Goal: Task Accomplishment & Management: Use online tool/utility

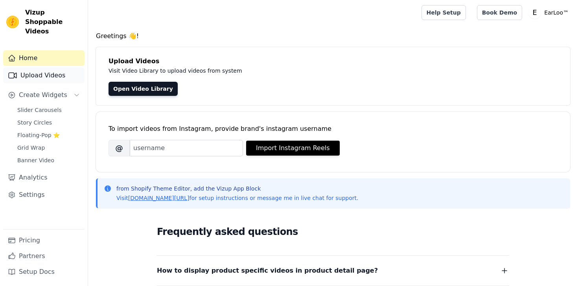
click at [48, 71] on link "Upload Videos" at bounding box center [43, 76] width 81 height 16
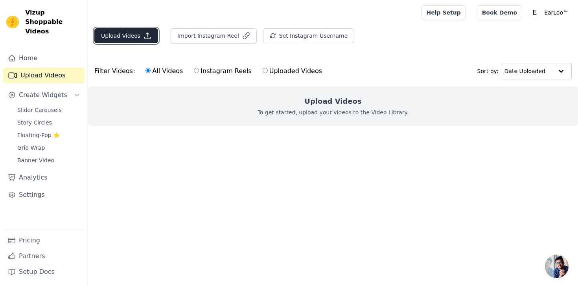
click at [137, 35] on button "Upload Videos" at bounding box center [126, 35] width 64 height 15
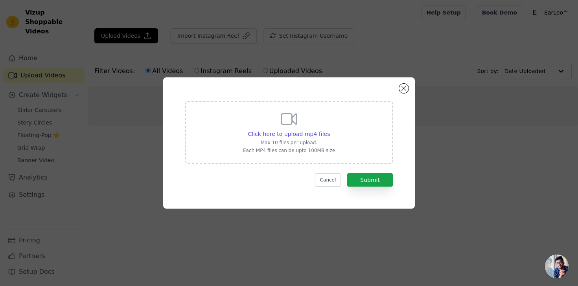
click at [289, 128] on icon at bounding box center [289, 119] width 19 height 19
click at [330, 130] on input "Click here to upload mp4 files Max 10 files per upload. Each MP4 files can be u…" at bounding box center [330, 130] width 0 height 0
type input "C:\fakepath\Текст абзаца.mp4"
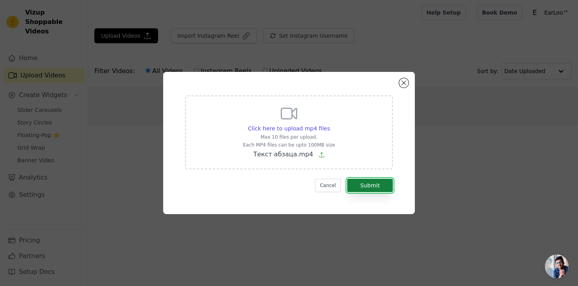
click at [371, 191] on button "Submit" at bounding box center [370, 185] width 46 height 13
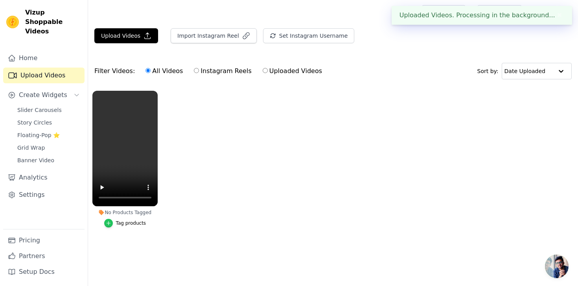
click at [110, 222] on icon "button" at bounding box center [109, 224] width 6 height 6
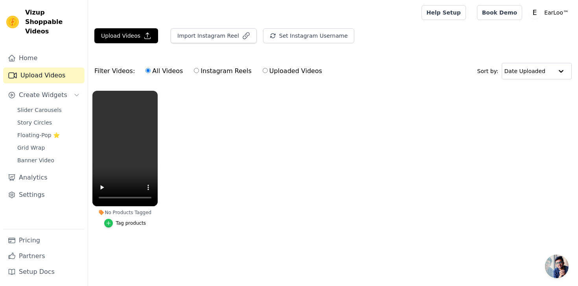
click at [107, 224] on icon "button" at bounding box center [109, 224] width 6 height 6
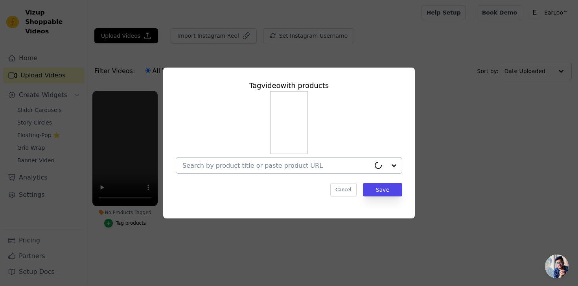
click at [367, 173] on div at bounding box center [276, 166] width 188 height 16
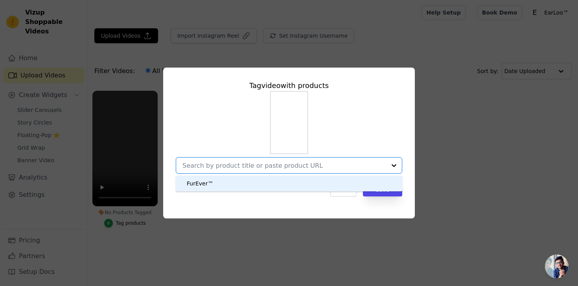
click at [248, 186] on div "FurEver™" at bounding box center [289, 184] width 211 height 16
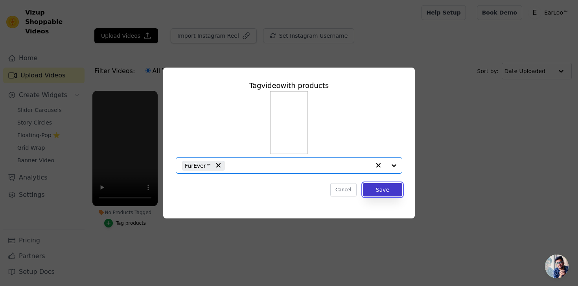
click at [379, 190] on button "Save" at bounding box center [382, 189] width 39 height 13
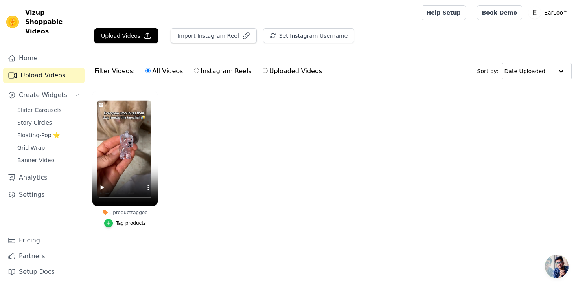
click at [109, 221] on icon "button" at bounding box center [109, 224] width 6 height 6
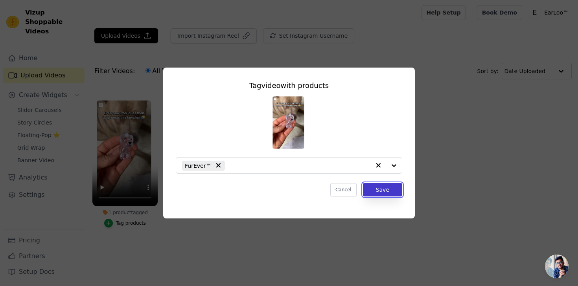
click at [381, 192] on button "Save" at bounding box center [382, 189] width 39 height 13
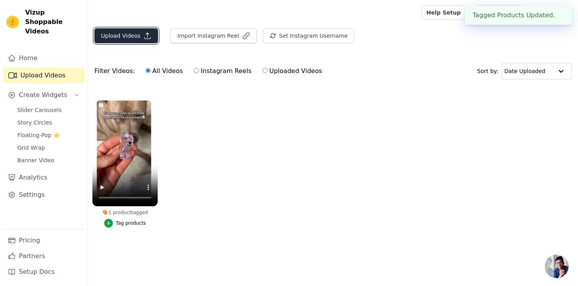
click at [129, 41] on button "Upload Videos" at bounding box center [126, 35] width 64 height 15
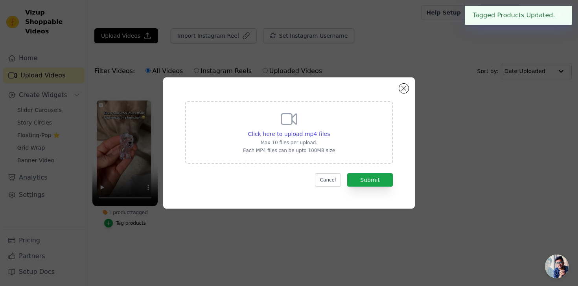
click at [296, 140] on p "Max 10 files per upload." at bounding box center [289, 143] width 92 height 6
click at [330, 130] on input "Click here to upload mp4 files Max 10 files per upload. Each MP4 files can be u…" at bounding box center [330, 130] width 0 height 0
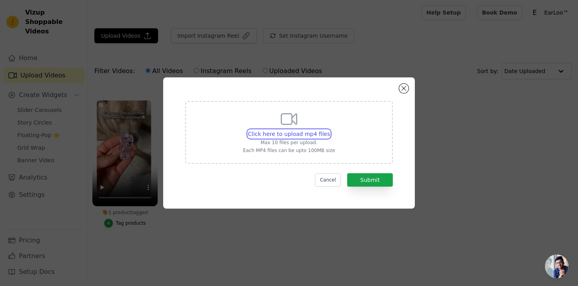
type input "C:\fakepath\Текст абзаца — копия.mp4"
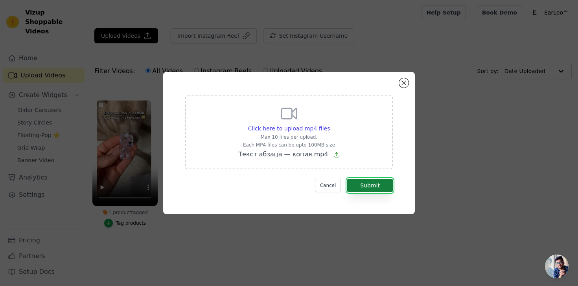
click at [379, 187] on button "Submit" at bounding box center [370, 185] width 46 height 13
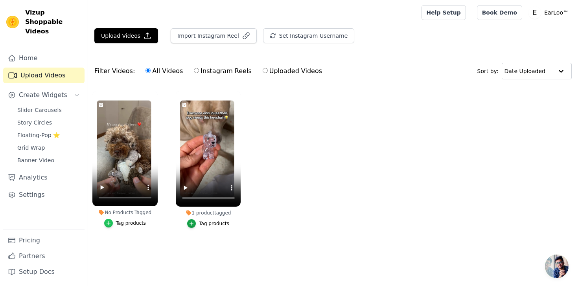
click at [109, 226] on div "button" at bounding box center [108, 223] width 9 height 9
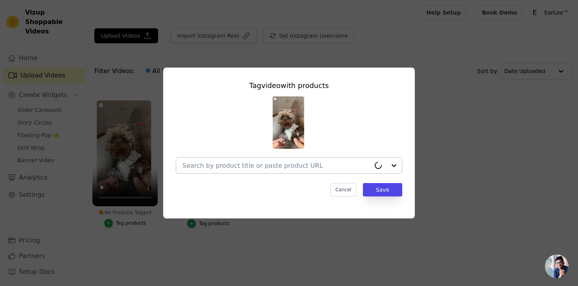
click at [302, 166] on input "No Products Tagged Tag video with products Cancel Save Tag products" at bounding box center [276, 165] width 188 height 7
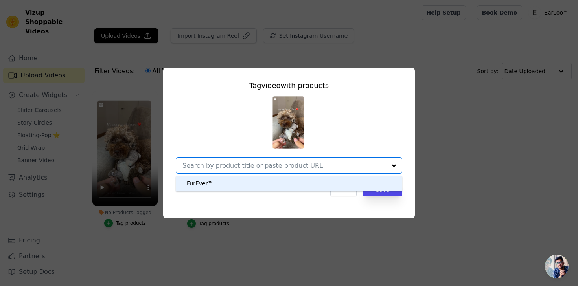
click at [240, 179] on div "FurEver™" at bounding box center [289, 184] width 211 height 16
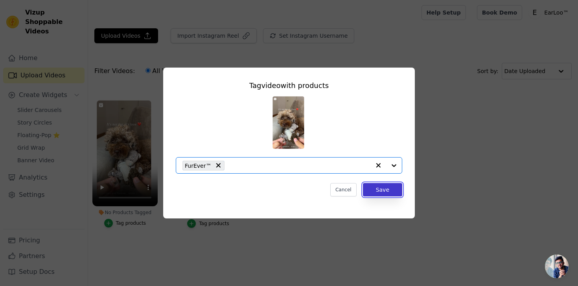
click at [377, 193] on button "Save" at bounding box center [382, 189] width 39 height 13
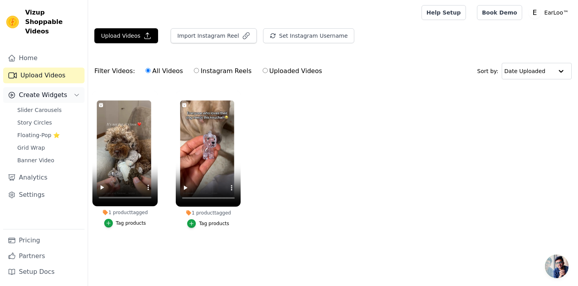
click at [50, 90] on span "Create Widgets" at bounding box center [43, 94] width 48 height 9
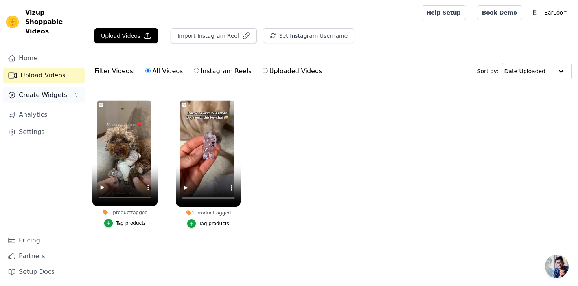
click at [48, 90] on span "Create Widgets" at bounding box center [43, 94] width 48 height 9
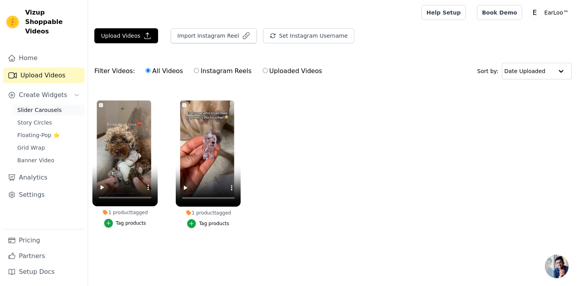
click at [44, 106] on span "Slider Carousels" at bounding box center [39, 110] width 44 height 8
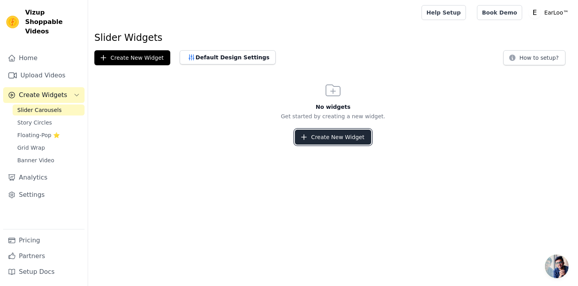
click at [341, 135] on button "Create New Widget" at bounding box center [333, 137] width 76 height 15
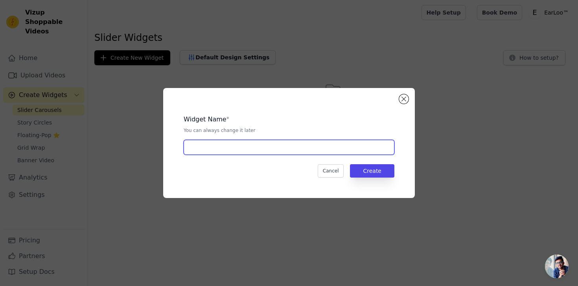
click at [242, 151] on input "text" at bounding box center [289, 147] width 211 height 15
type input "videowidget1"
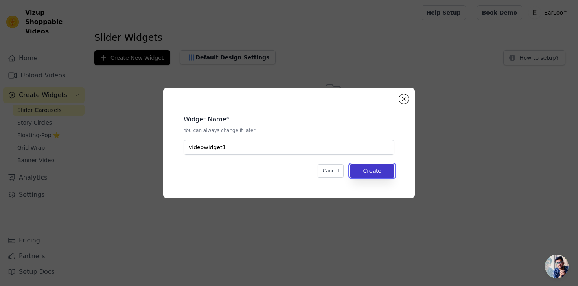
click at [374, 177] on button "Create" at bounding box center [372, 170] width 44 height 13
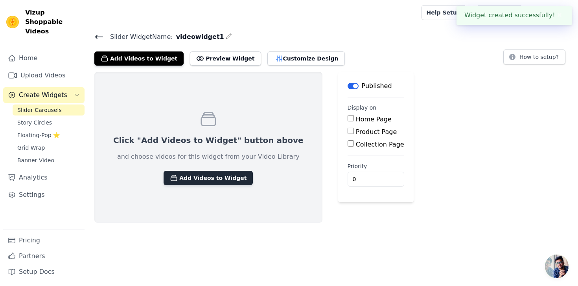
click at [185, 182] on button "Add Videos to Widget" at bounding box center [208, 178] width 89 height 14
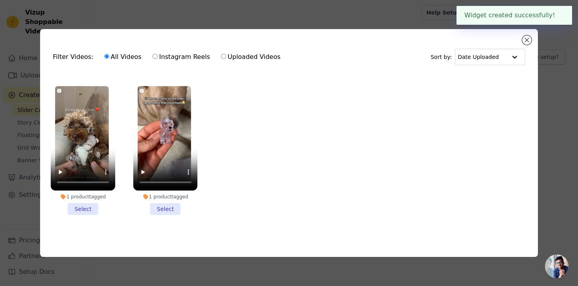
click at [168, 212] on li "1 product tagged Select" at bounding box center [165, 146] width 64 height 139
click at [0, 0] on input "1 product tagged Select" at bounding box center [0, 0] width 0 height 0
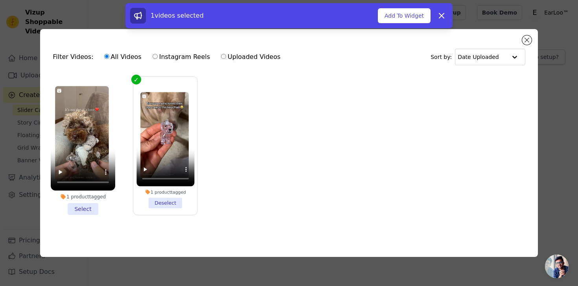
click at [63, 195] on icon at bounding box center [63, 197] width 5 height 5
click at [0, 0] on input "1 product tagged Select" at bounding box center [0, 0] width 0 height 0
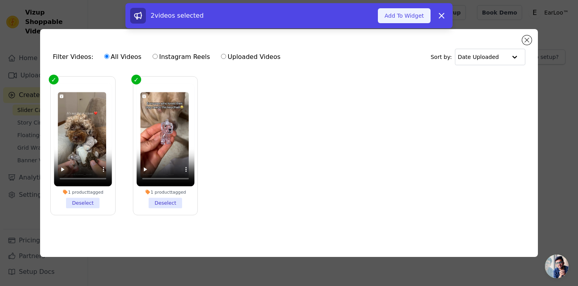
click at [405, 18] on button "Add To Widget" at bounding box center [404, 15] width 53 height 15
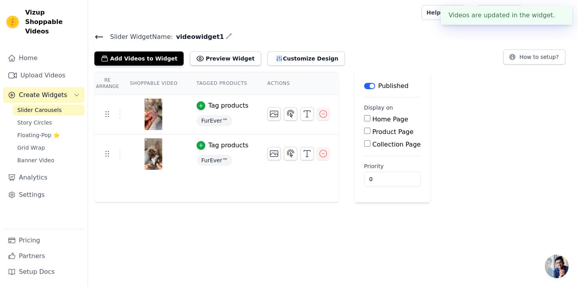
click at [366, 129] on input "Product Page" at bounding box center [367, 131] width 6 height 6
checkbox input "true"
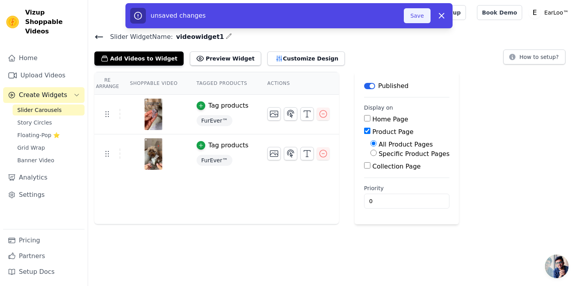
click at [418, 14] on button "Save" at bounding box center [417, 15] width 27 height 15
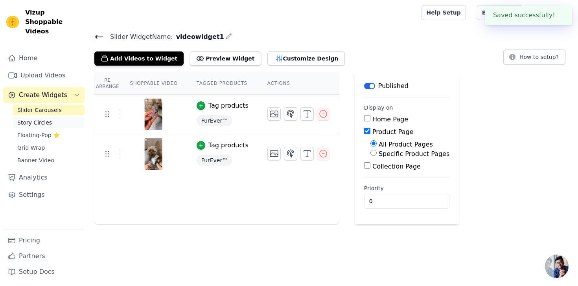
click at [41, 119] on span "Story Circles" at bounding box center [34, 123] width 35 height 8
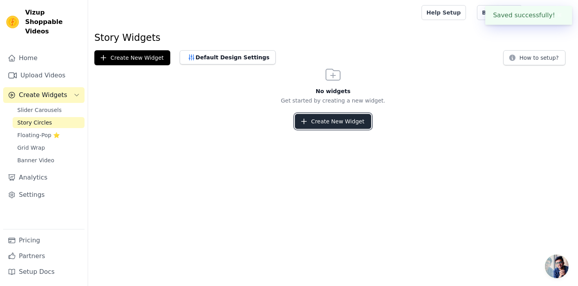
click at [351, 118] on button "Create New Widget" at bounding box center [333, 121] width 76 height 15
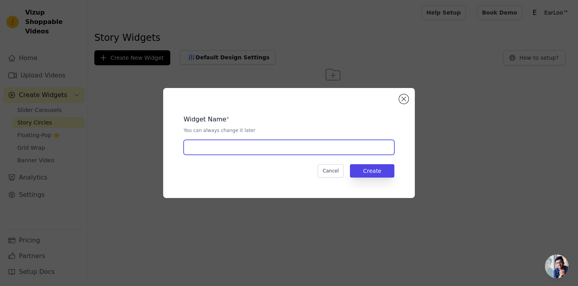
click at [312, 149] on input "text" at bounding box center [289, 147] width 211 height 15
type input "videowidget1.1"
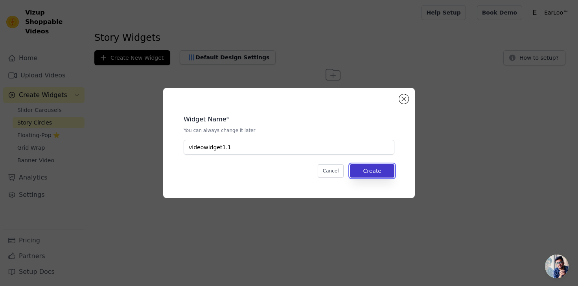
click at [372, 167] on button "Create" at bounding box center [372, 170] width 44 height 13
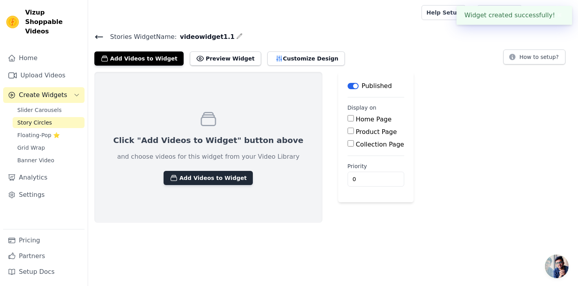
click at [208, 177] on button "Add Videos to Widget" at bounding box center [208, 178] width 89 height 14
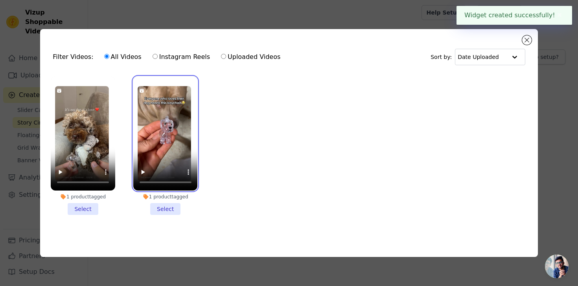
click at [164, 135] on video at bounding box center [165, 134] width 64 height 114
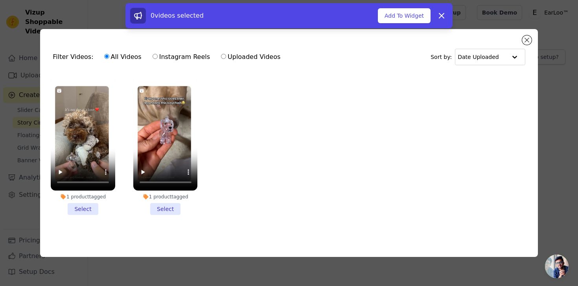
click at [168, 211] on li "1 product tagged Select" at bounding box center [165, 146] width 64 height 139
click at [0, 0] on input "1 product tagged Select" at bounding box center [0, 0] width 0 height 0
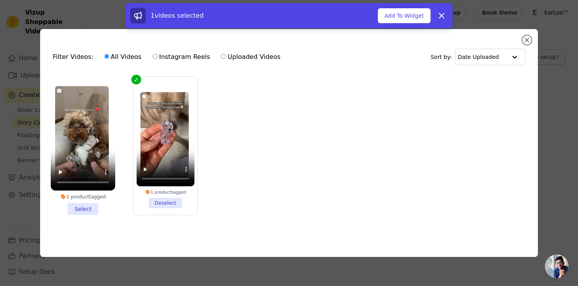
click at [87, 207] on li "1 product tagged Select" at bounding box center [83, 146] width 64 height 139
click at [0, 0] on input "1 product tagged Select" at bounding box center [0, 0] width 0 height 0
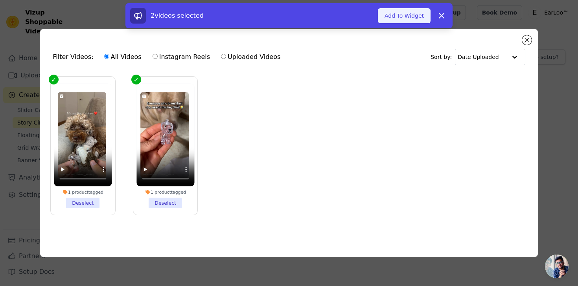
click at [411, 20] on button "Add To Widget" at bounding box center [404, 15] width 53 height 15
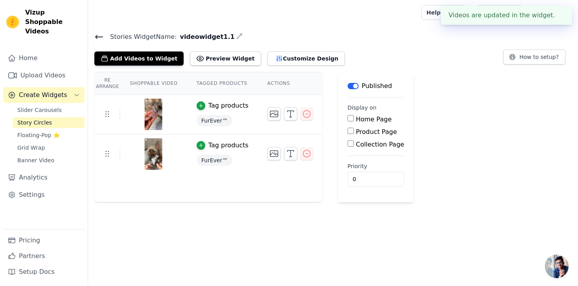
click at [356, 129] on label "Product Page" at bounding box center [376, 131] width 41 height 7
click at [354, 129] on input "Product Page" at bounding box center [351, 131] width 6 height 6
checkbox input "true"
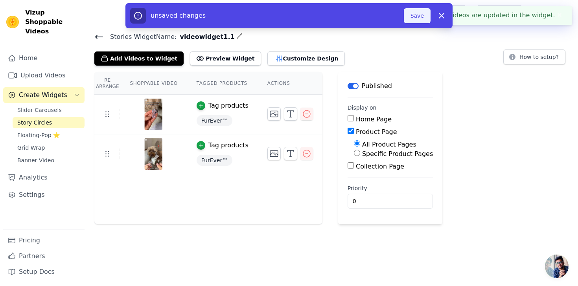
click at [411, 14] on button "Save" at bounding box center [417, 15] width 27 height 15
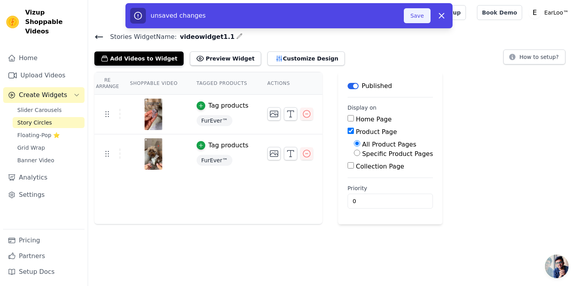
click at [417, 16] on button "Save" at bounding box center [417, 15] width 27 height 15
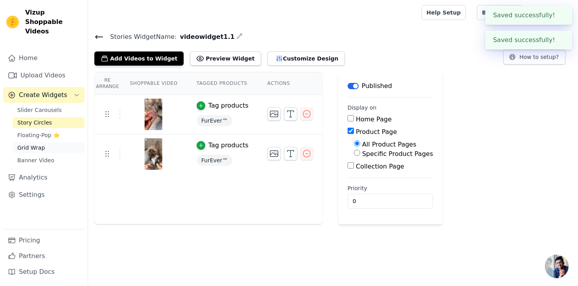
click at [32, 144] on span "Grid Wrap" at bounding box center [31, 148] width 28 height 8
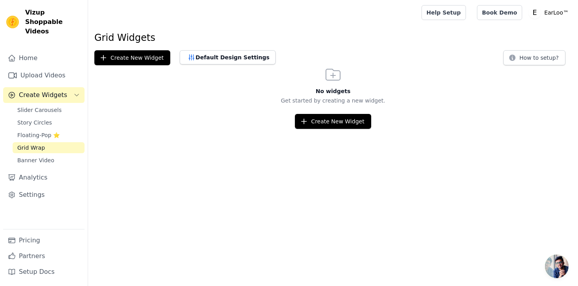
click at [343, 112] on div "No widgets Get started by creating a new widget. Create New Widget" at bounding box center [333, 97] width 490 height 64
click at [341, 117] on button "Create New Widget" at bounding box center [333, 121] width 76 height 15
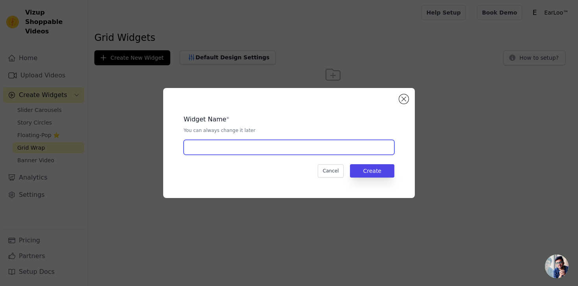
click at [248, 147] on input "text" at bounding box center [289, 147] width 211 height 15
type input "videowidget1.1.1"
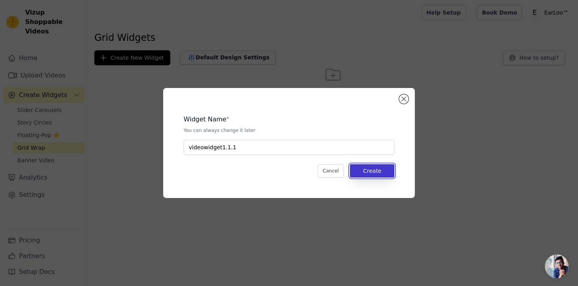
click at [376, 167] on button "Create" at bounding box center [372, 170] width 44 height 13
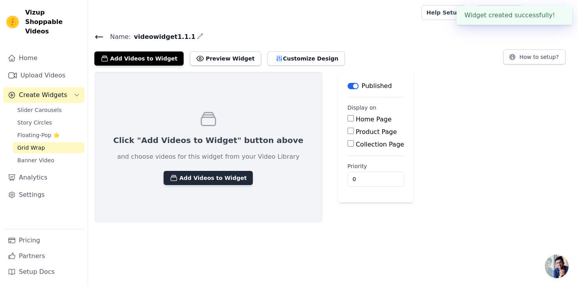
click at [200, 173] on button "Add Videos to Widget" at bounding box center [208, 178] width 89 height 14
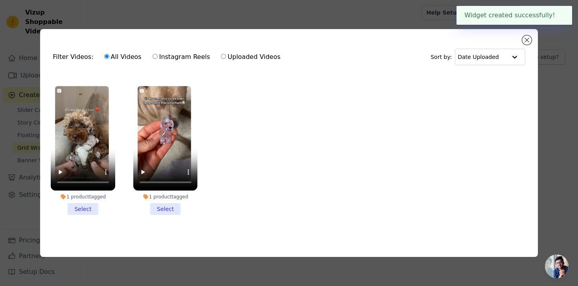
click at [171, 206] on li "1 product tagged Select" at bounding box center [165, 146] width 64 height 139
click at [0, 0] on input "1 product tagged Select" at bounding box center [0, 0] width 0 height 0
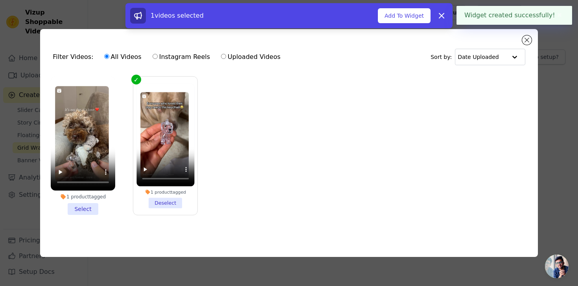
click at [83, 205] on li "1 product tagged Select" at bounding box center [83, 146] width 64 height 139
click at [0, 0] on input "1 product tagged Select" at bounding box center [0, 0] width 0 height 0
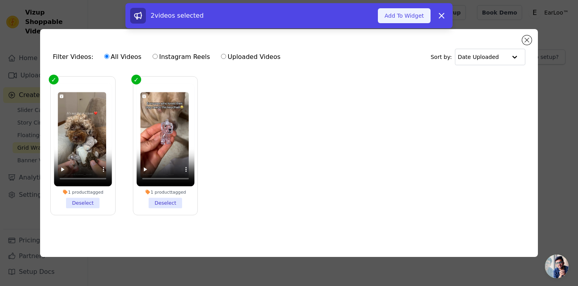
click at [386, 15] on button "Add To Widget" at bounding box center [404, 15] width 53 height 15
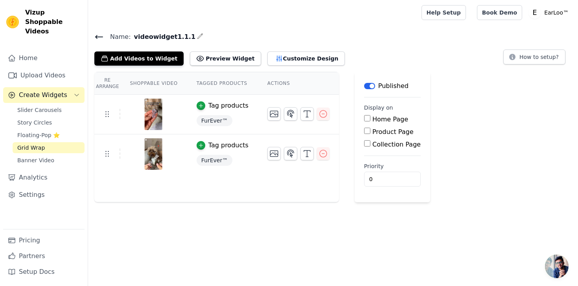
click at [372, 130] on label "Product Page" at bounding box center [392, 131] width 41 height 7
click at [370, 130] on input "Product Page" at bounding box center [367, 131] width 6 height 6
checkbox input "true"
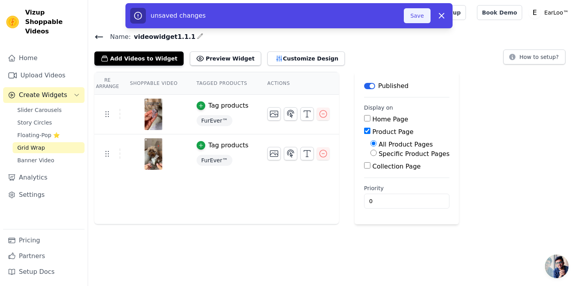
click at [414, 13] on button "Save" at bounding box center [417, 15] width 27 height 15
click at [418, 18] on button "Save" at bounding box center [417, 15] width 27 height 15
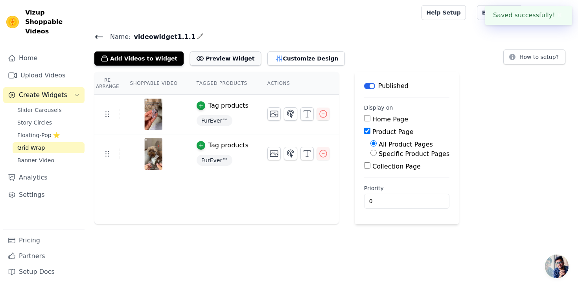
click at [197, 56] on icon at bounding box center [200, 58] width 7 height 5
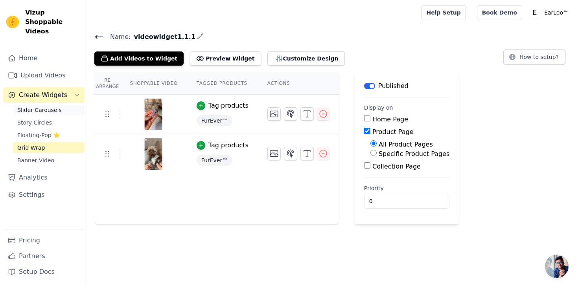
click at [37, 106] on span "Slider Carousels" at bounding box center [39, 110] width 44 height 8
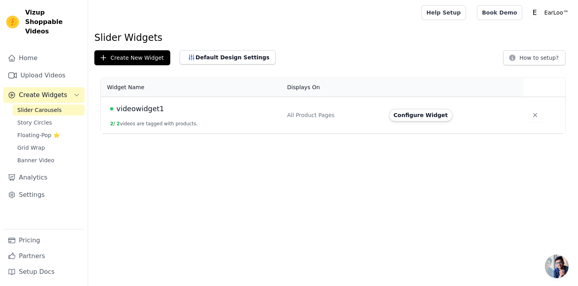
click at [48, 106] on span "Slider Carousels" at bounding box center [39, 110] width 44 height 8
click at [45, 119] on span "Story Circles" at bounding box center [34, 123] width 35 height 8
click at [63, 142] on link "Grid Wrap" at bounding box center [49, 147] width 72 height 11
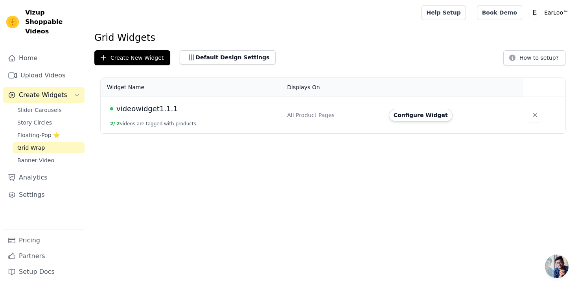
click at [159, 113] on span "videowidget1.1.1" at bounding box center [146, 108] width 61 height 11
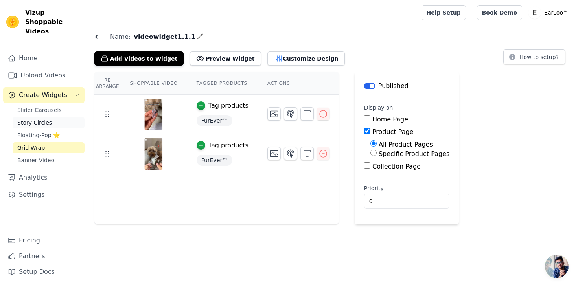
click at [39, 119] on span "Story Circles" at bounding box center [34, 123] width 35 height 8
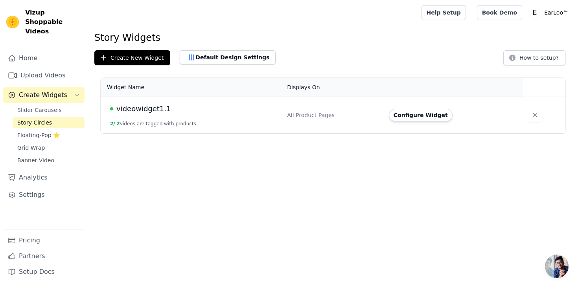
click at [136, 108] on span "videowidget1.1" at bounding box center [143, 108] width 55 height 11
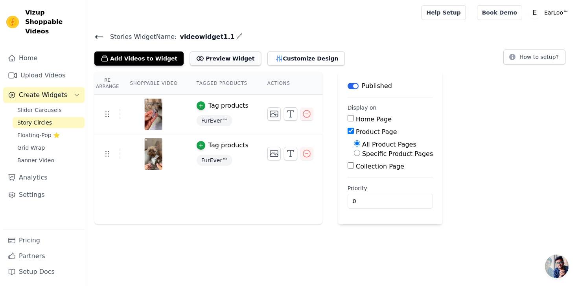
click at [217, 59] on button "Preview Widget" at bounding box center [225, 59] width 71 height 14
click at [58, 106] on span "Slider Carousels" at bounding box center [39, 110] width 44 height 8
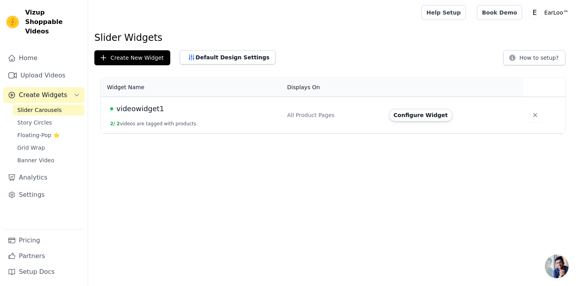
click at [184, 121] on button "2 / 2 videos are tagged with products." at bounding box center [154, 124] width 88 height 6
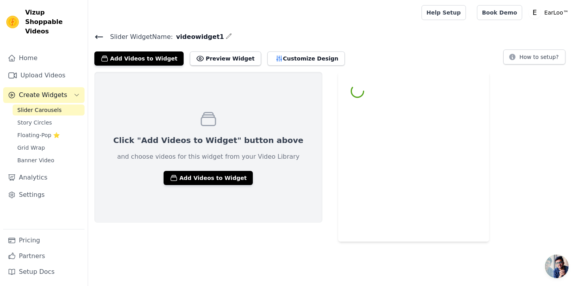
click at [227, 63] on button "Preview Widget" at bounding box center [225, 59] width 71 height 14
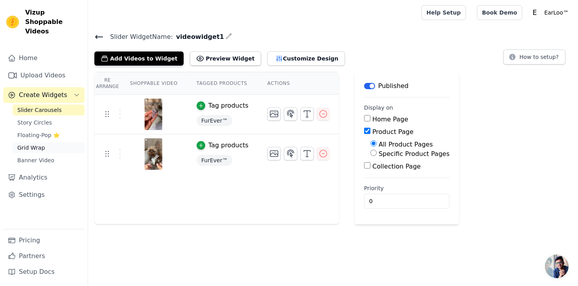
click at [40, 144] on span "Grid Wrap" at bounding box center [31, 148] width 28 height 8
